Goal: Ask a question: Seek information or help from site administrators or community

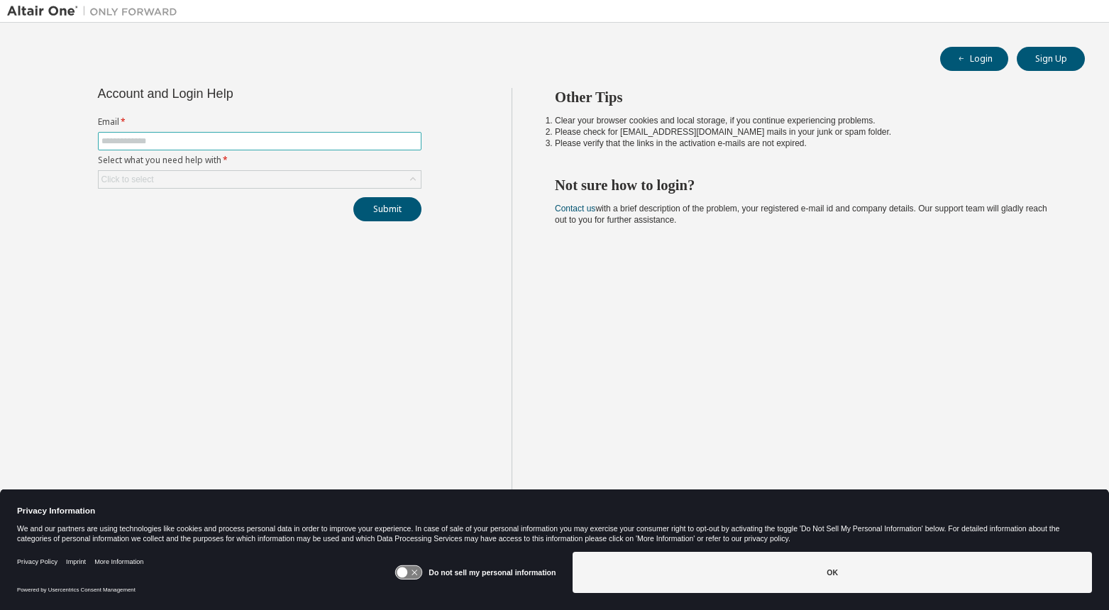
click at [287, 140] on input "text" at bounding box center [260, 141] width 317 height 11
type input "**********"
click at [264, 177] on div "Click to select" at bounding box center [260, 179] width 322 height 17
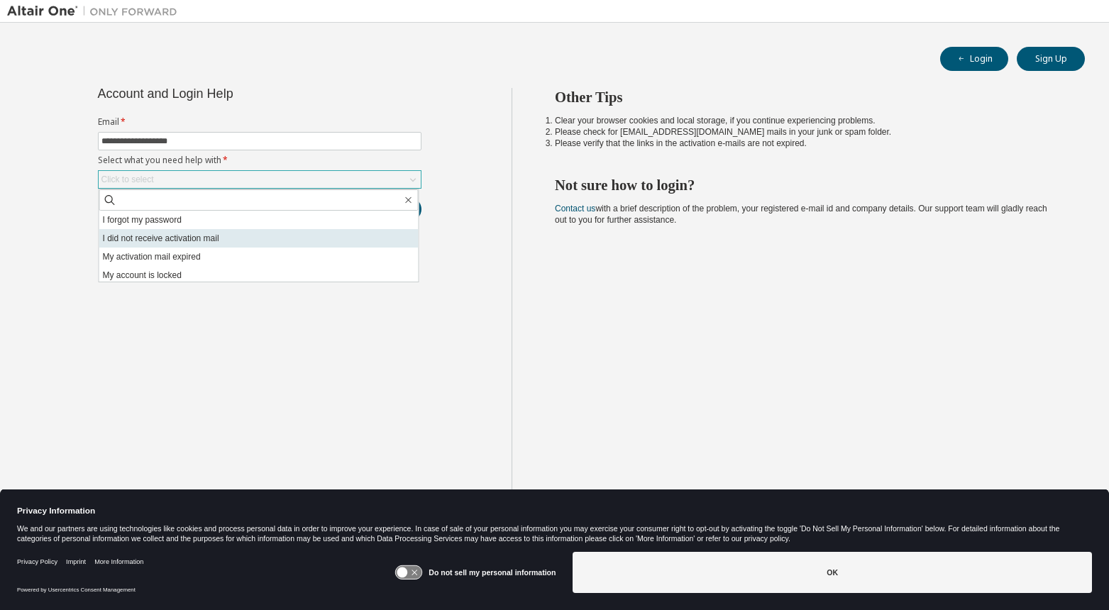
click at [237, 246] on li "I did not receive activation mail" at bounding box center [258, 238] width 319 height 18
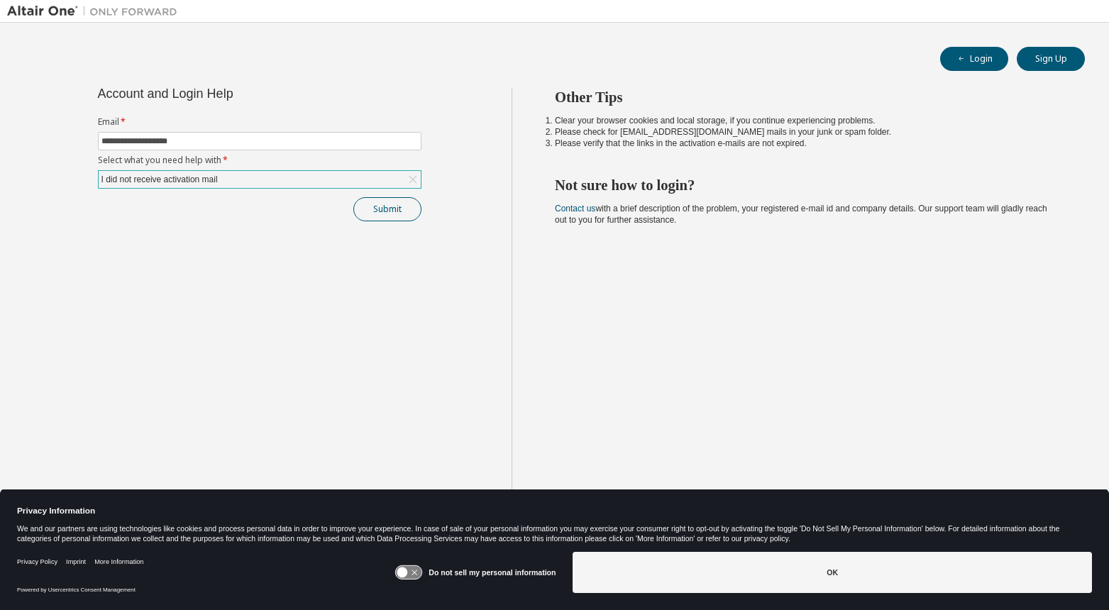
click at [381, 214] on button "Submit" at bounding box center [387, 209] width 68 height 24
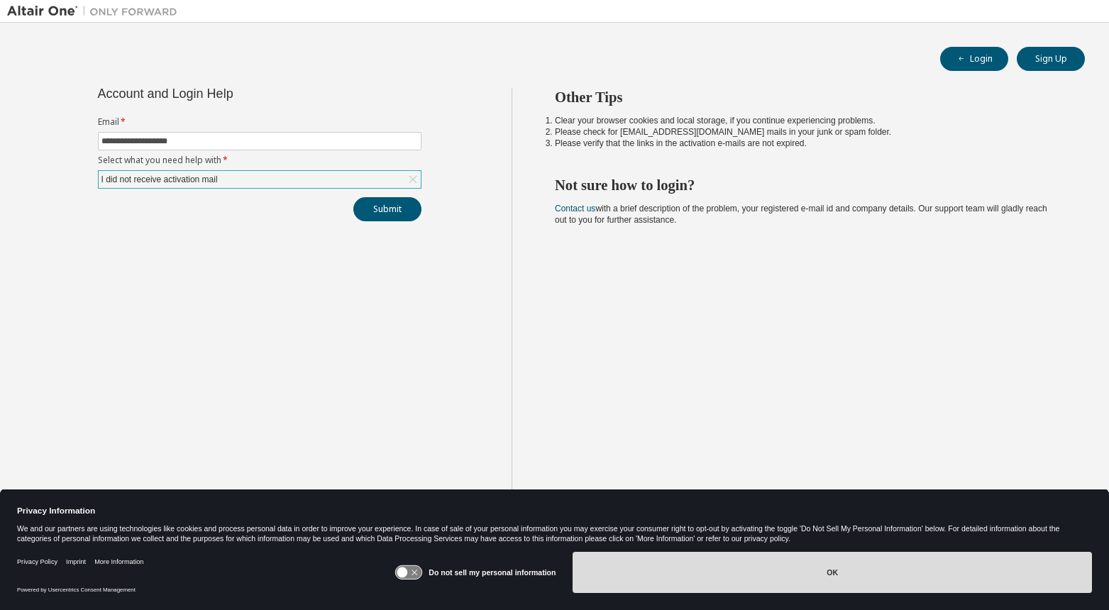
click at [614, 560] on button "OK" at bounding box center [833, 572] width 520 height 41
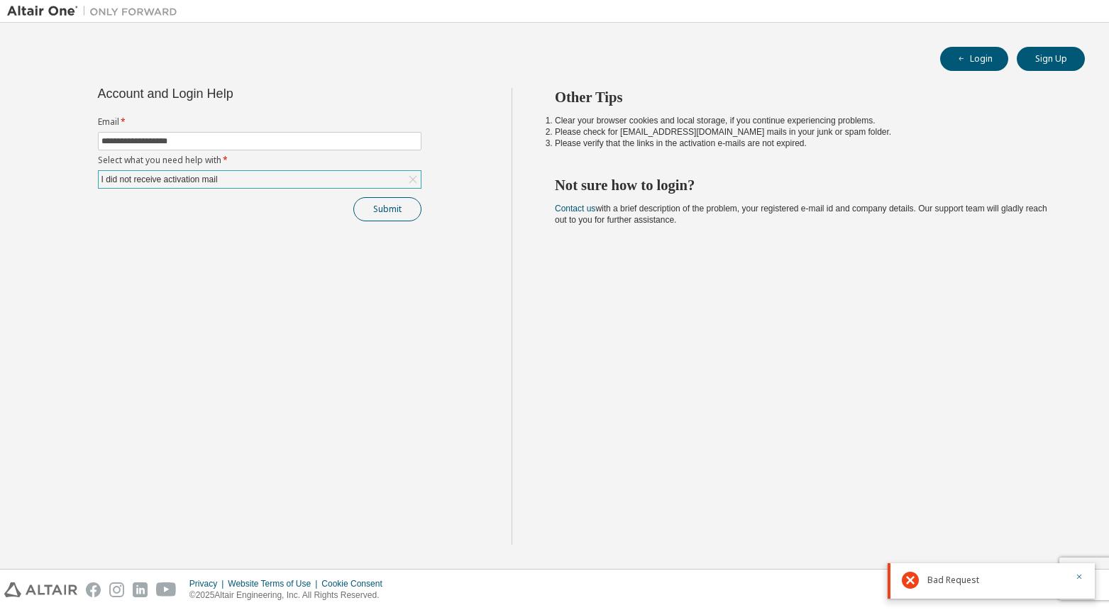
click at [390, 214] on button "Submit" at bounding box center [387, 209] width 68 height 24
